Goal: Information Seeking & Learning: Learn about a topic

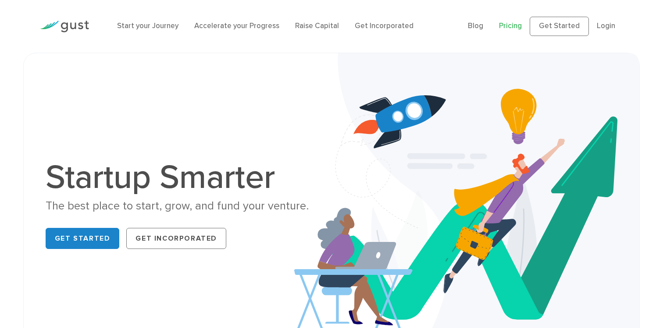
click at [522, 29] on link "Pricing" at bounding box center [510, 25] width 23 height 9
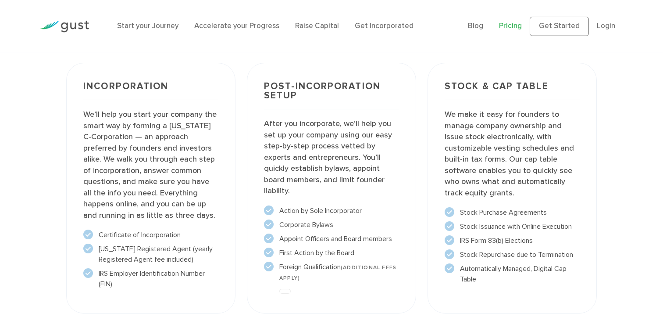
scroll to position [667, 0]
click at [165, 30] on link "Start your Journey" at bounding box center [147, 25] width 61 height 9
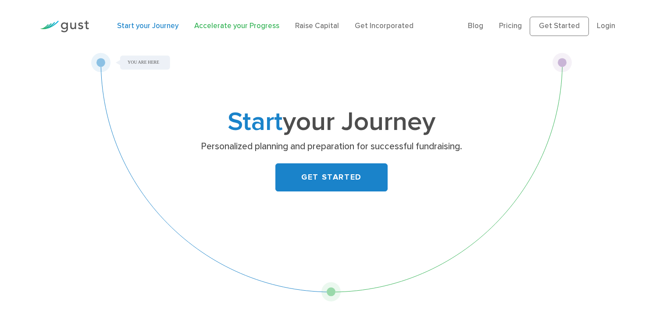
click at [252, 29] on link "Accelerate your Progress" at bounding box center [236, 25] width 85 height 9
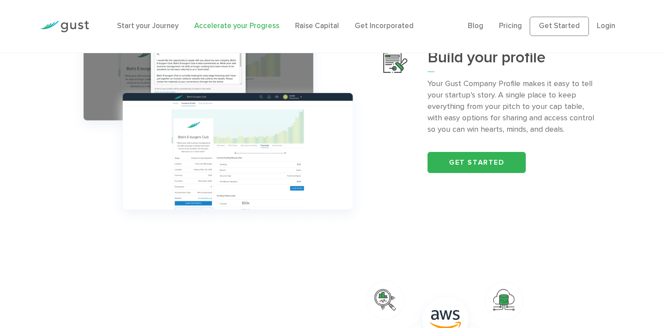
scroll to position [200, 0]
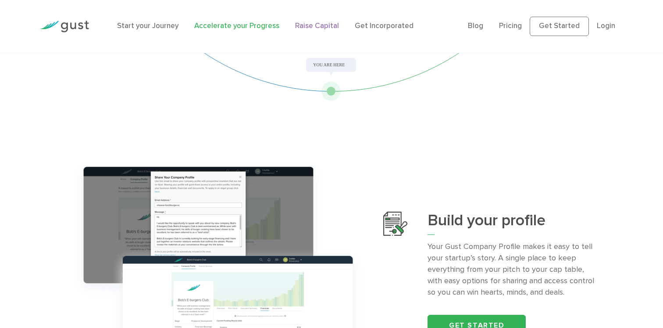
click at [305, 25] on link "Raise Capital" at bounding box center [317, 25] width 44 height 9
